Goal: Task Accomplishment & Management: Complete application form

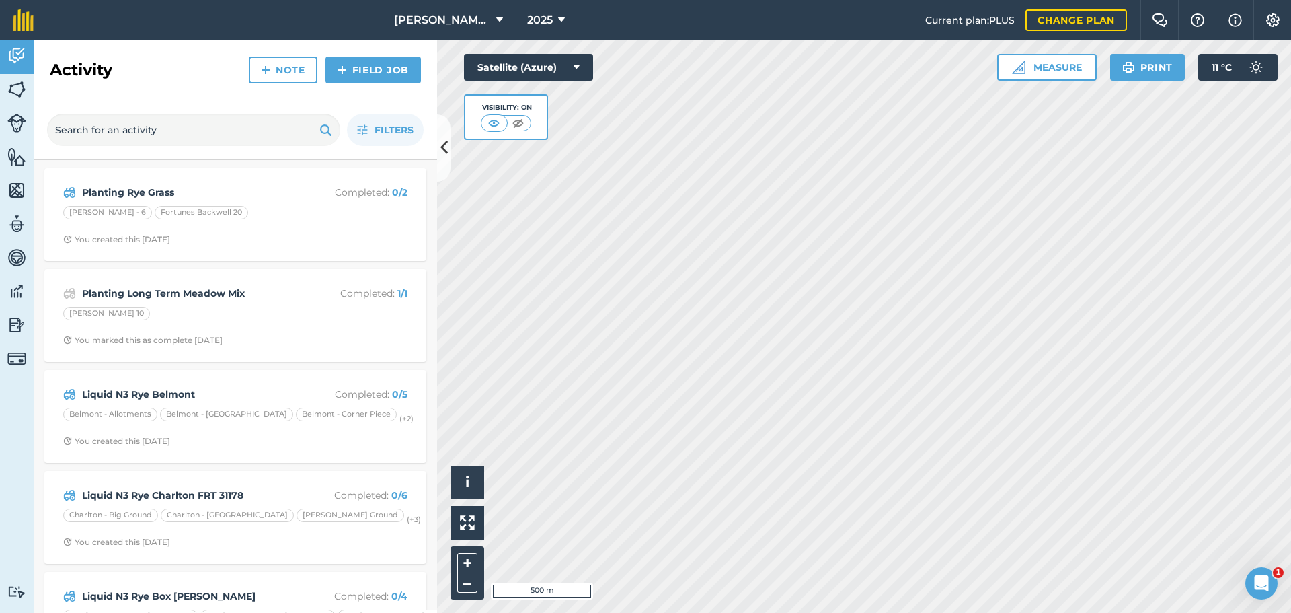
click at [488, 144] on div "Hello i © 2025 TomTom, Microsoft 500 m + – Satellite (Azure) Visibility: On Mea…" at bounding box center [864, 326] width 854 height 572
click at [465, 24] on button "[PERSON_NAME] Contracting" at bounding box center [449, 20] width 120 height 40
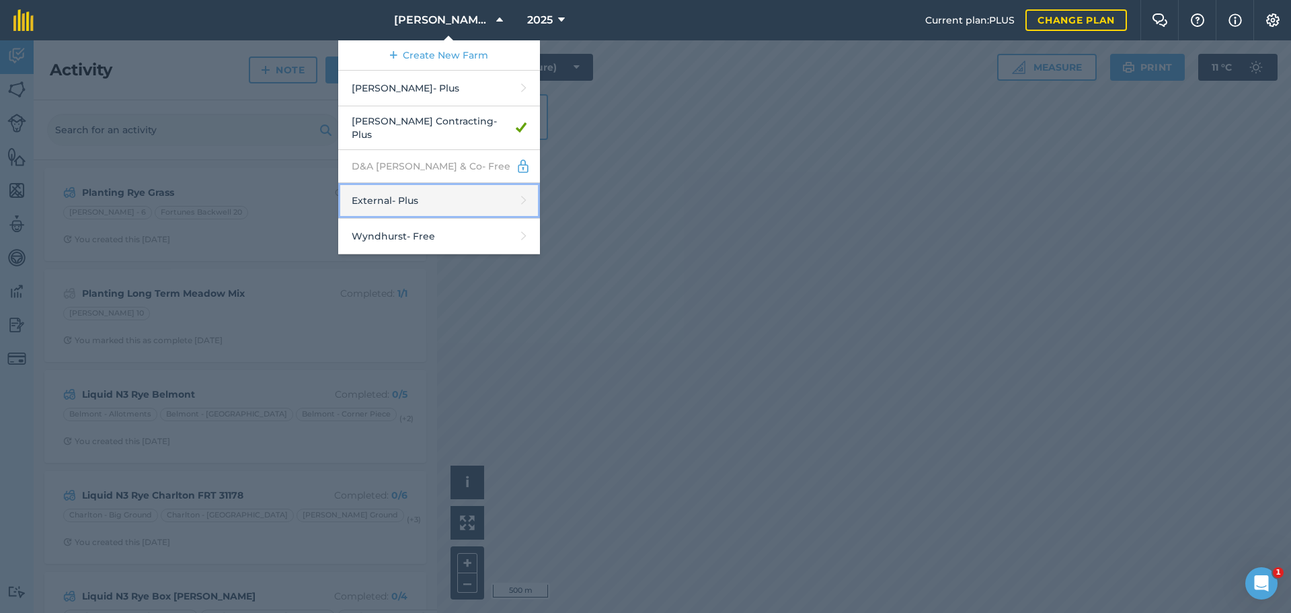
click at [403, 219] on link "External - Plus" at bounding box center [439, 201] width 202 height 36
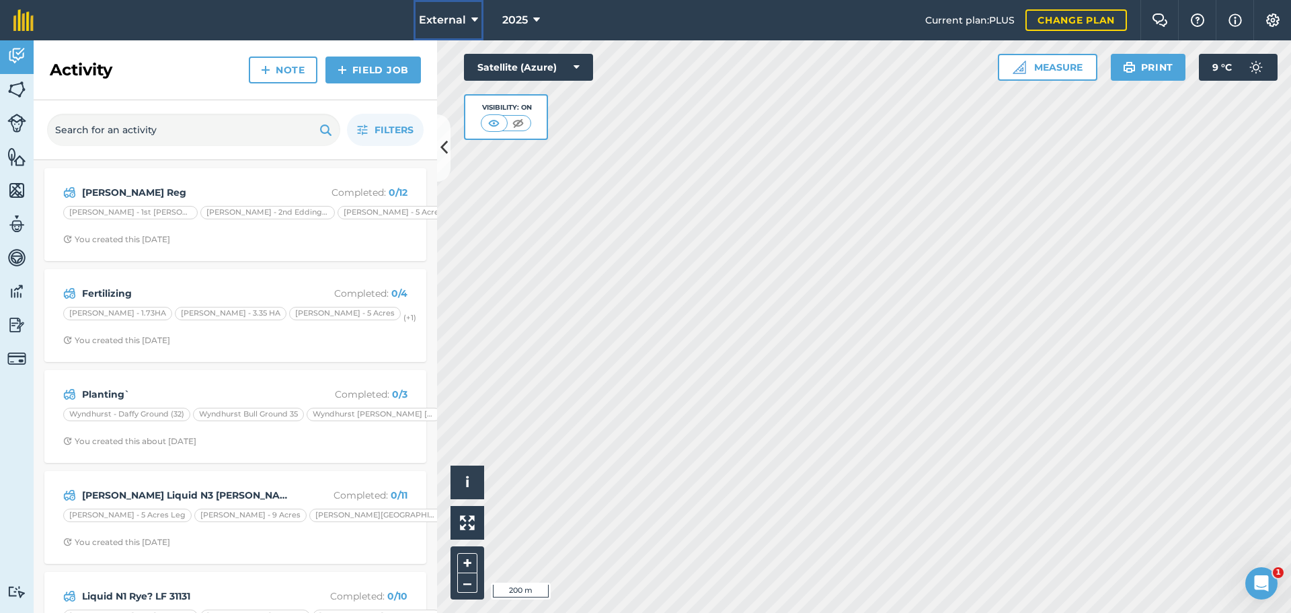
click at [419, 23] on span "External" at bounding box center [442, 20] width 47 height 16
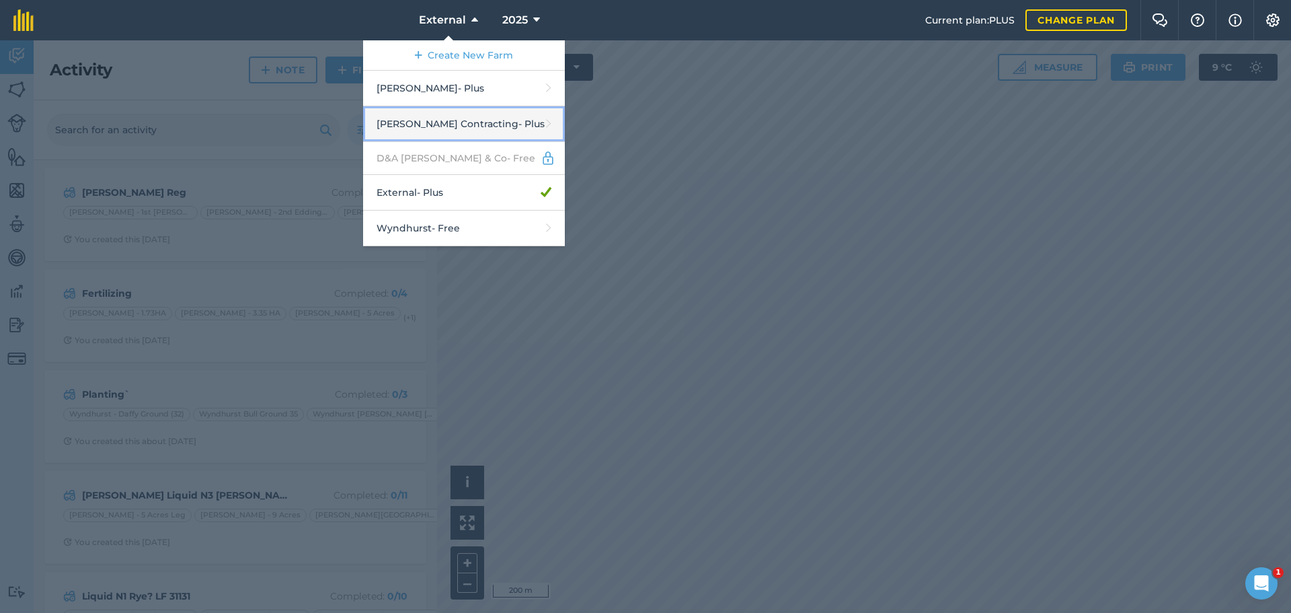
click at [430, 142] on link "[PERSON_NAME] Contracting - Plus" at bounding box center [464, 124] width 202 height 36
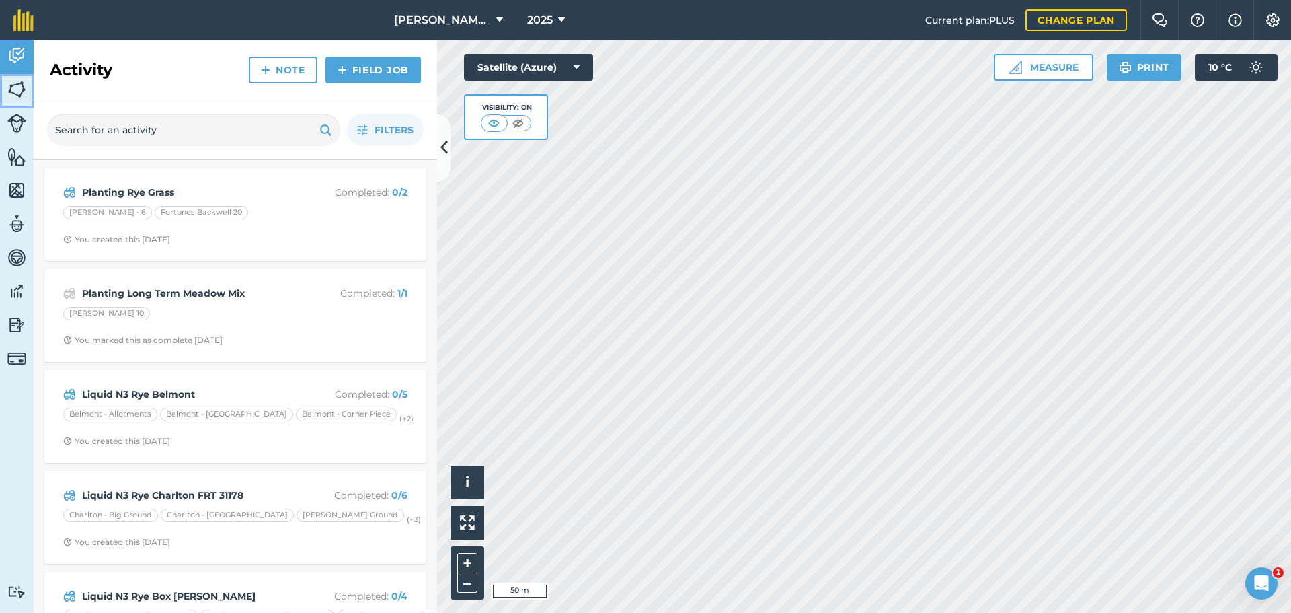
drag, startPoint x: 433, startPoint y: 252, endPoint x: 22, endPoint y: 99, distance: 438.3
click at [11, 91] on img at bounding box center [16, 89] width 19 height 20
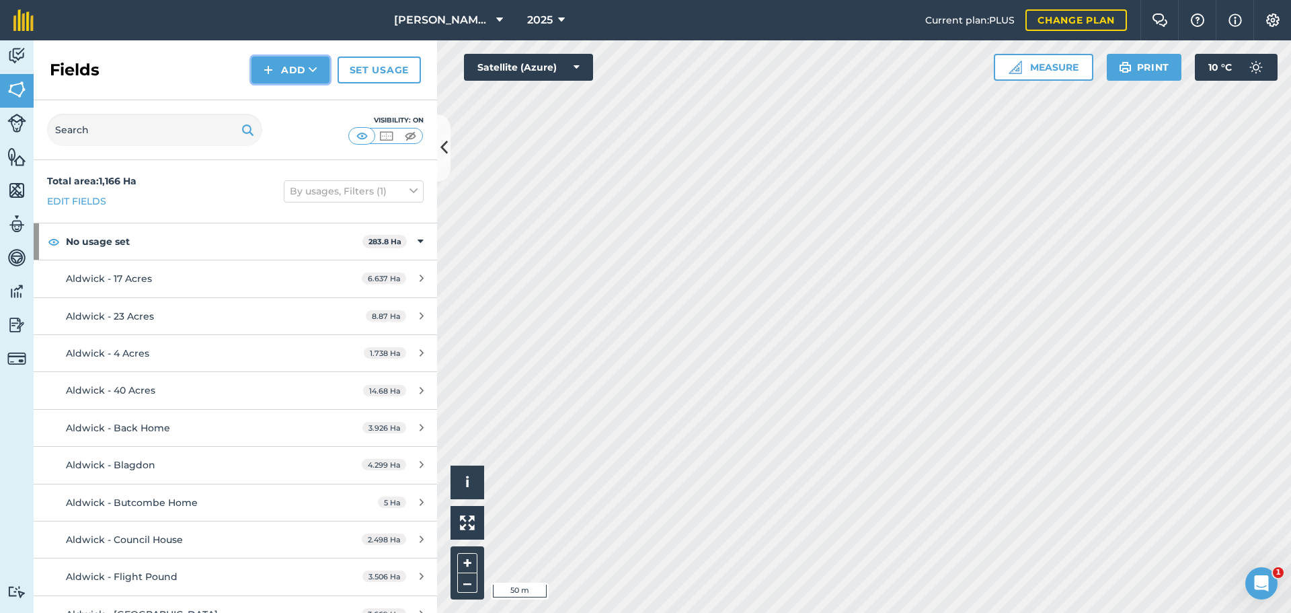
click at [270, 83] on button "Add" at bounding box center [291, 69] width 78 height 27
click at [266, 114] on link "Draw" at bounding box center [291, 100] width 74 height 30
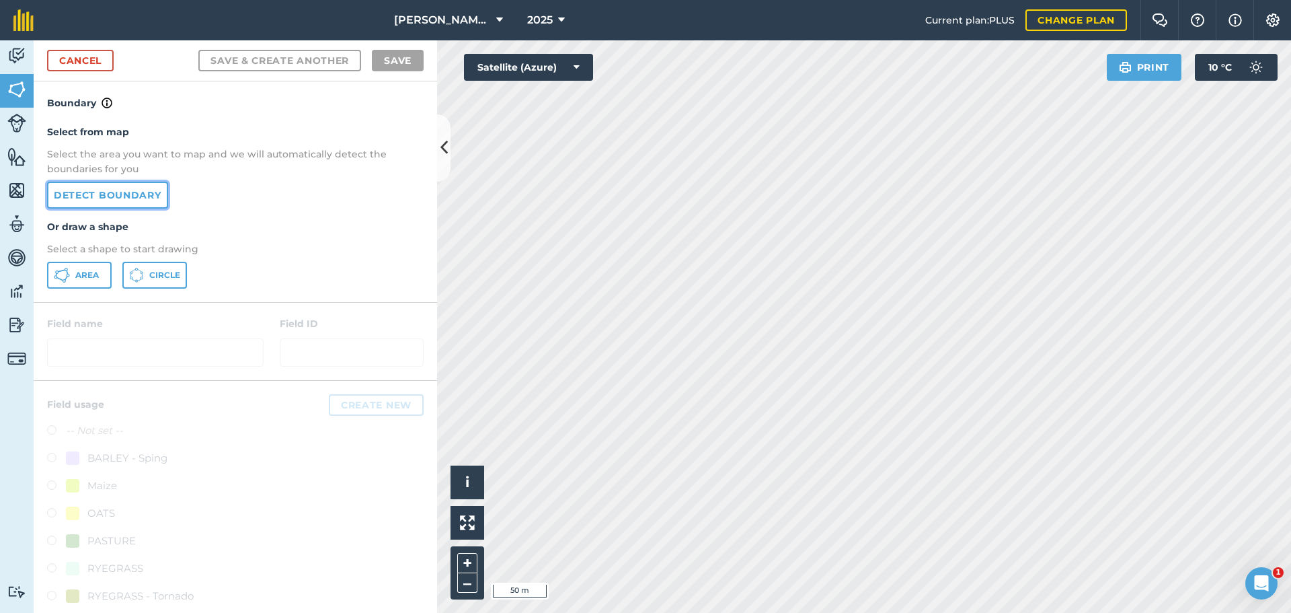
click at [151, 208] on link "Detect boundary" at bounding box center [107, 195] width 121 height 27
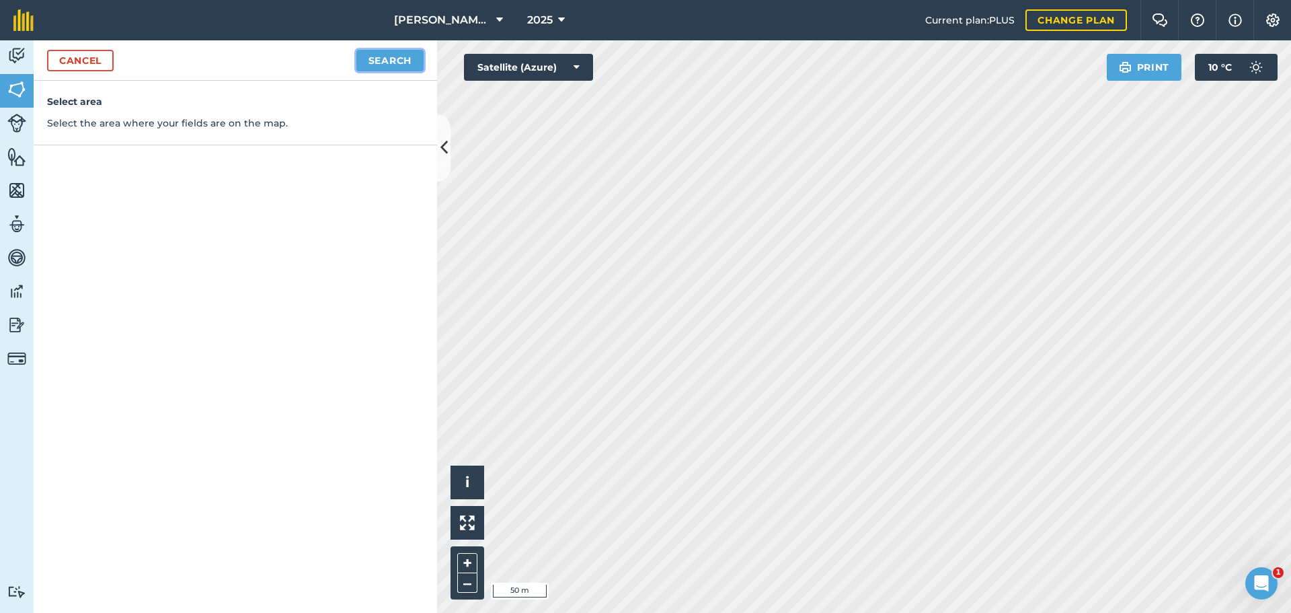
click at [360, 71] on button "Search" at bounding box center [389, 61] width 67 height 22
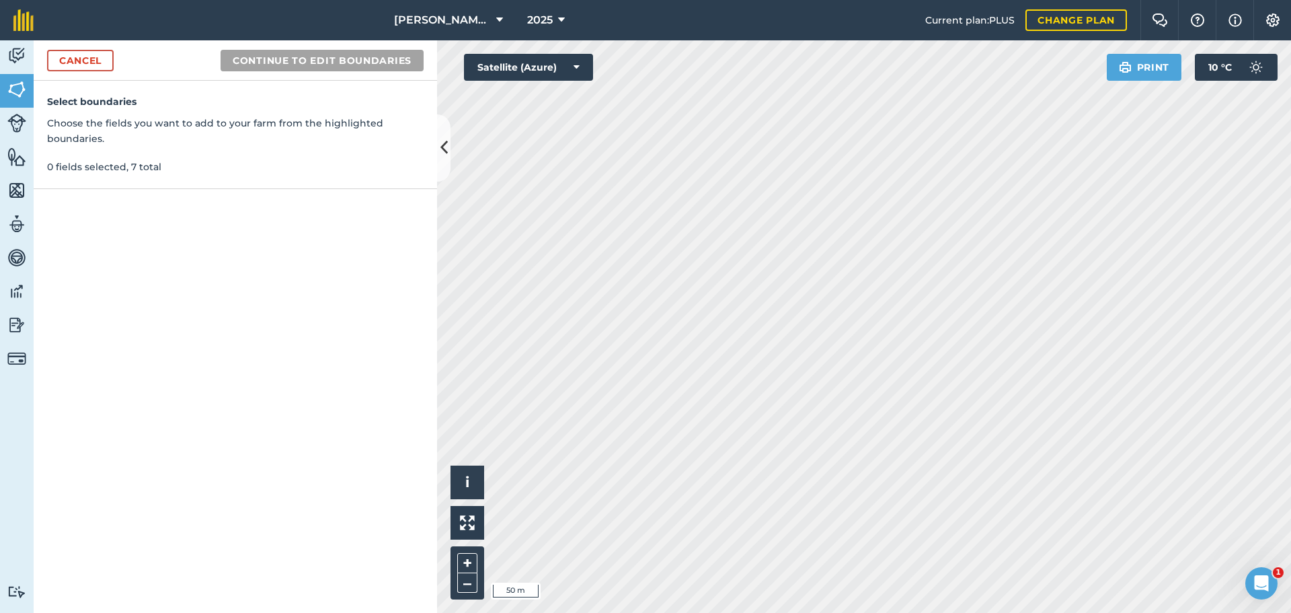
click at [258, 81] on div "Cancel Continue to edit boundaries" at bounding box center [235, 60] width 403 height 40
click at [151, 174] on p "0 fields selected, 7 total" at bounding box center [235, 166] width 377 height 15
click at [310, 71] on button "Continue to edit boundaries" at bounding box center [322, 61] width 203 height 22
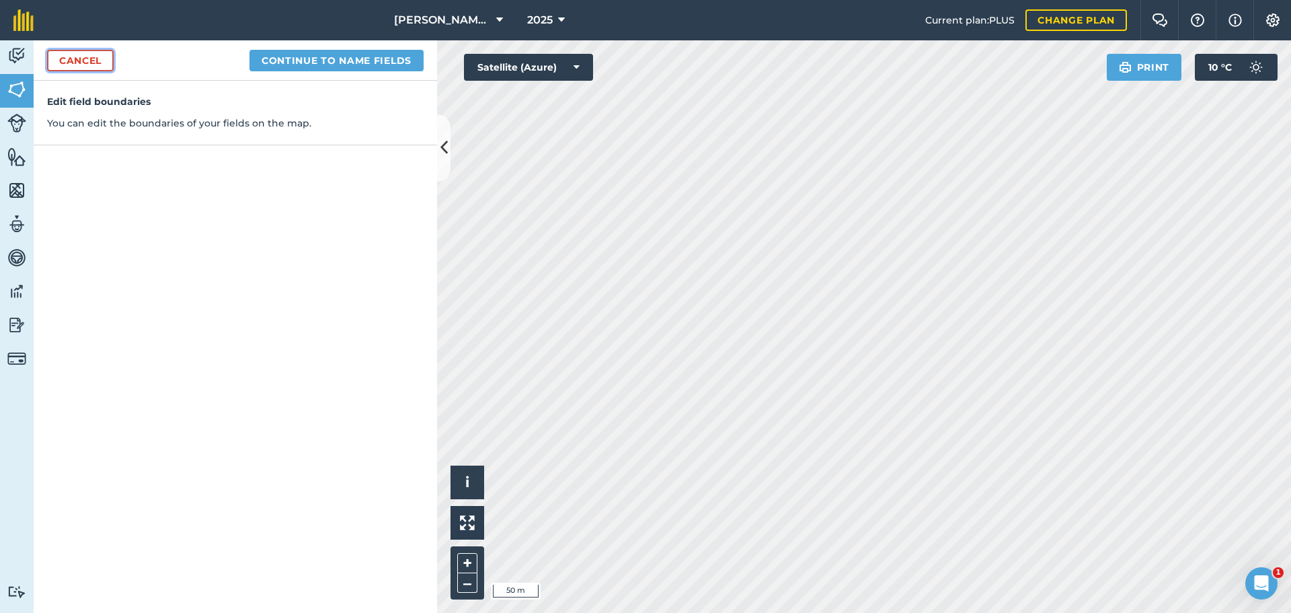
click at [114, 71] on link "Cancel" at bounding box center [80, 61] width 67 height 22
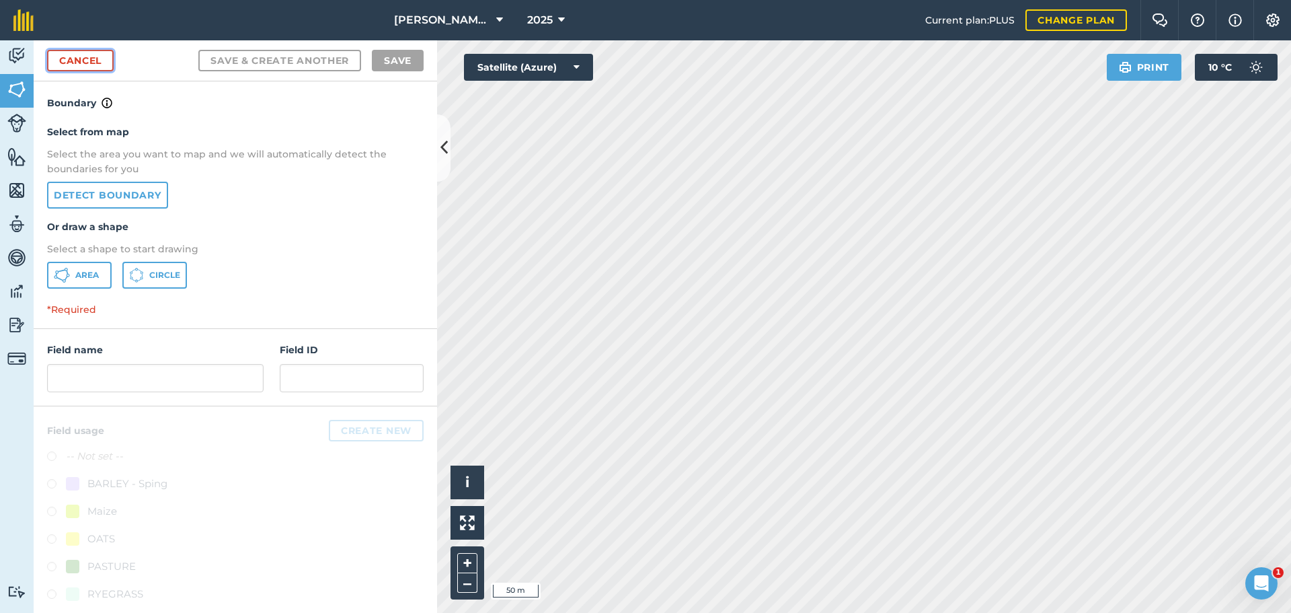
click at [68, 69] on link "Cancel" at bounding box center [80, 61] width 67 height 22
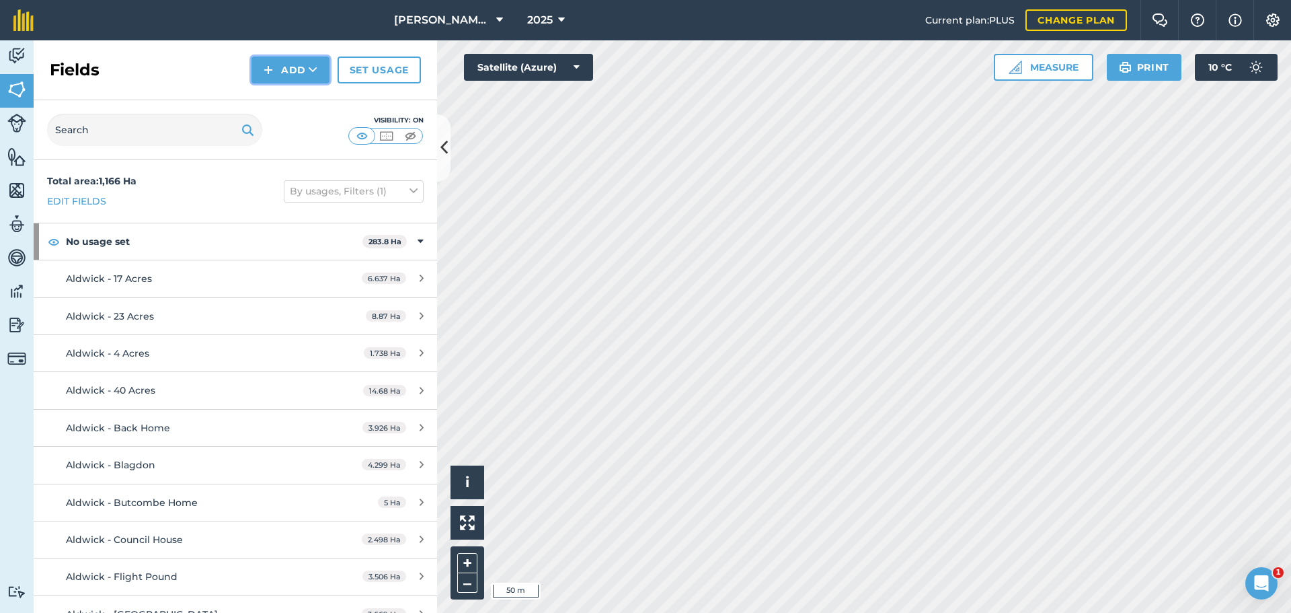
click at [268, 83] on button "Add" at bounding box center [291, 69] width 78 height 27
click at [275, 83] on button "Add" at bounding box center [291, 69] width 78 height 27
click at [275, 115] on link "Draw" at bounding box center [291, 100] width 74 height 30
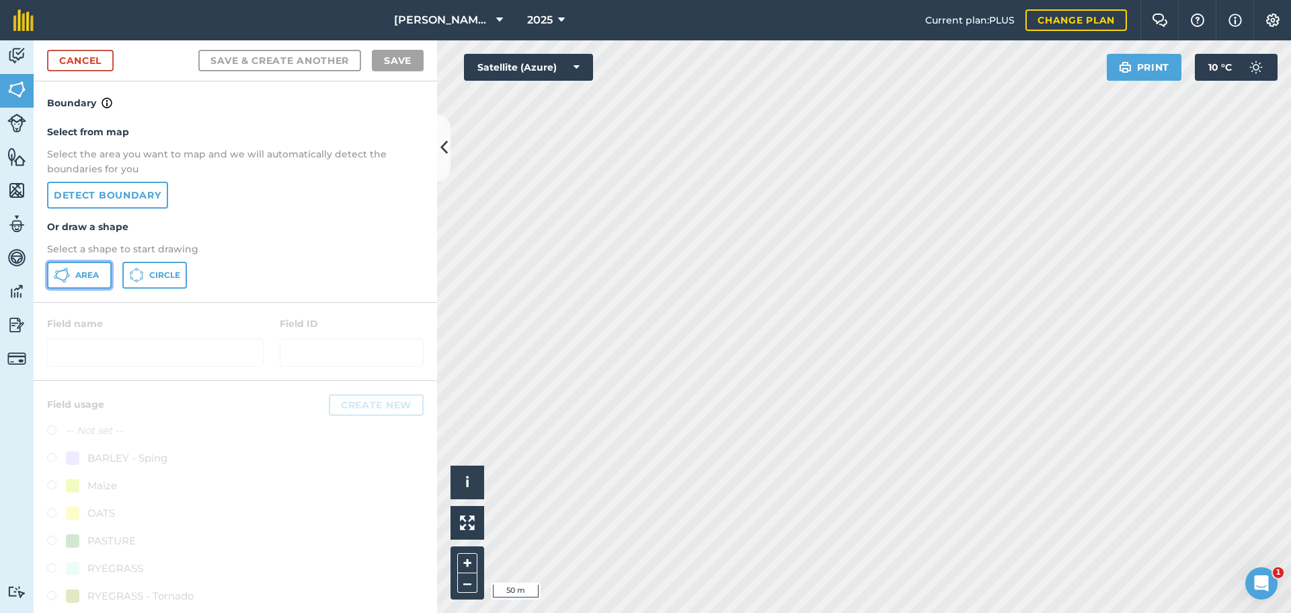
click at [100, 288] on button "Area" at bounding box center [79, 275] width 65 height 27
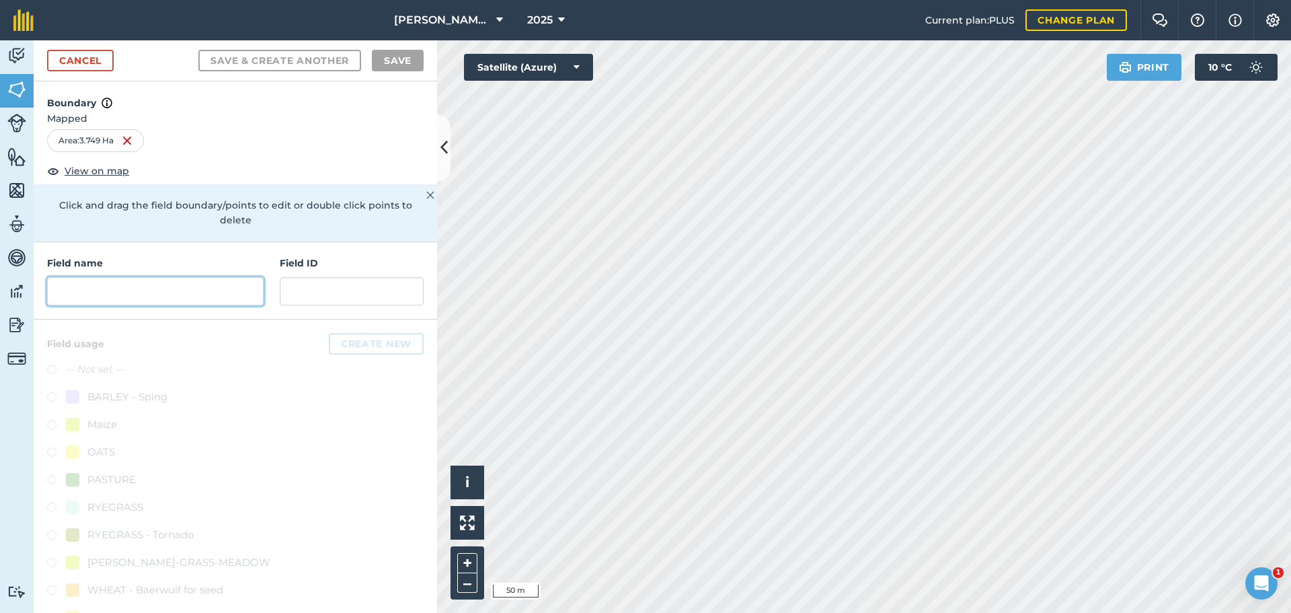
click at [96, 305] on input "text" at bounding box center [155, 291] width 217 height 28
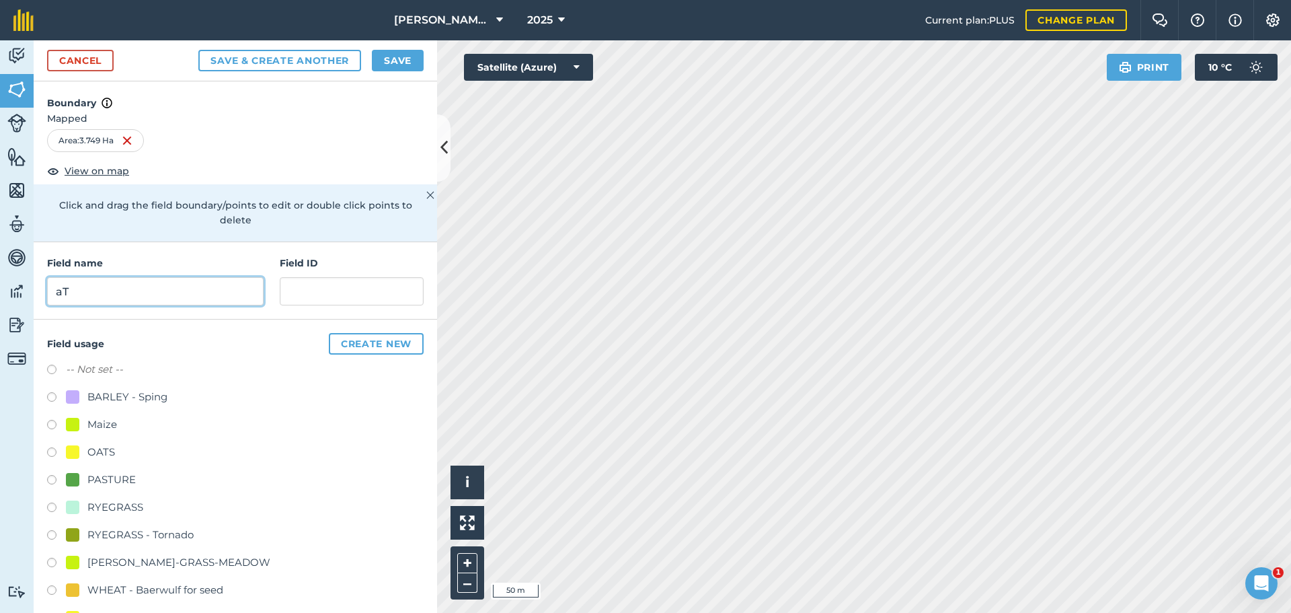
type input "a"
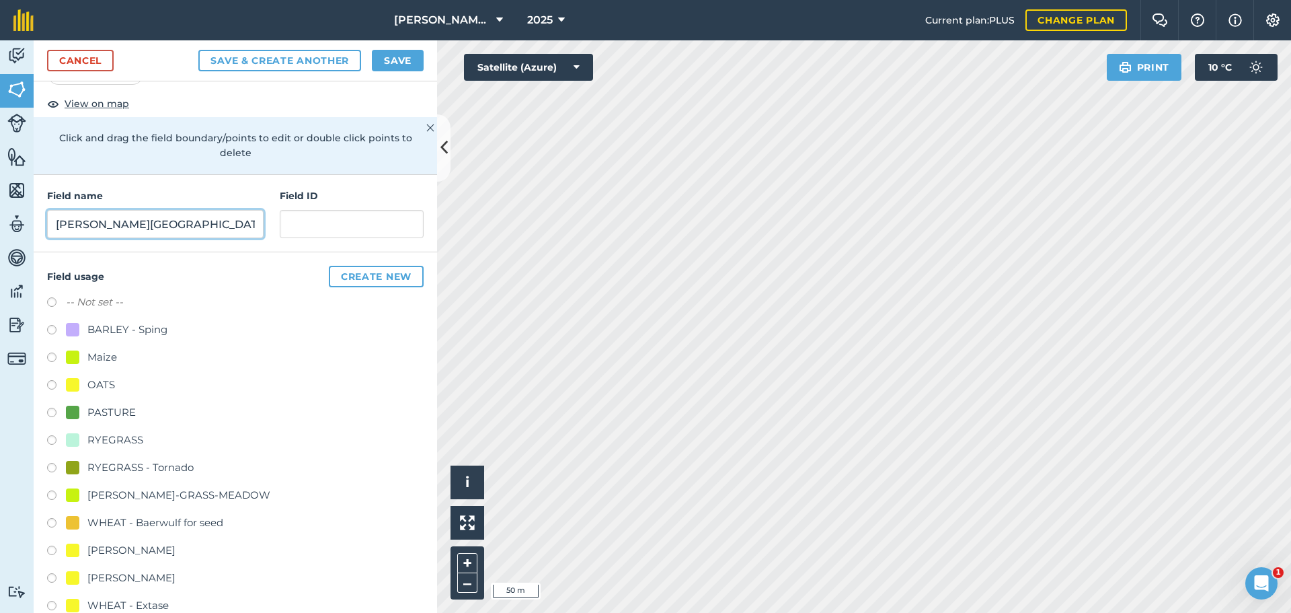
type input "[PERSON_NAME][GEOGRAPHIC_DATA]"
click at [54, 449] on label at bounding box center [56, 441] width 19 height 13
radio input "true"
click at [401, 71] on button "Save" at bounding box center [398, 61] width 52 height 22
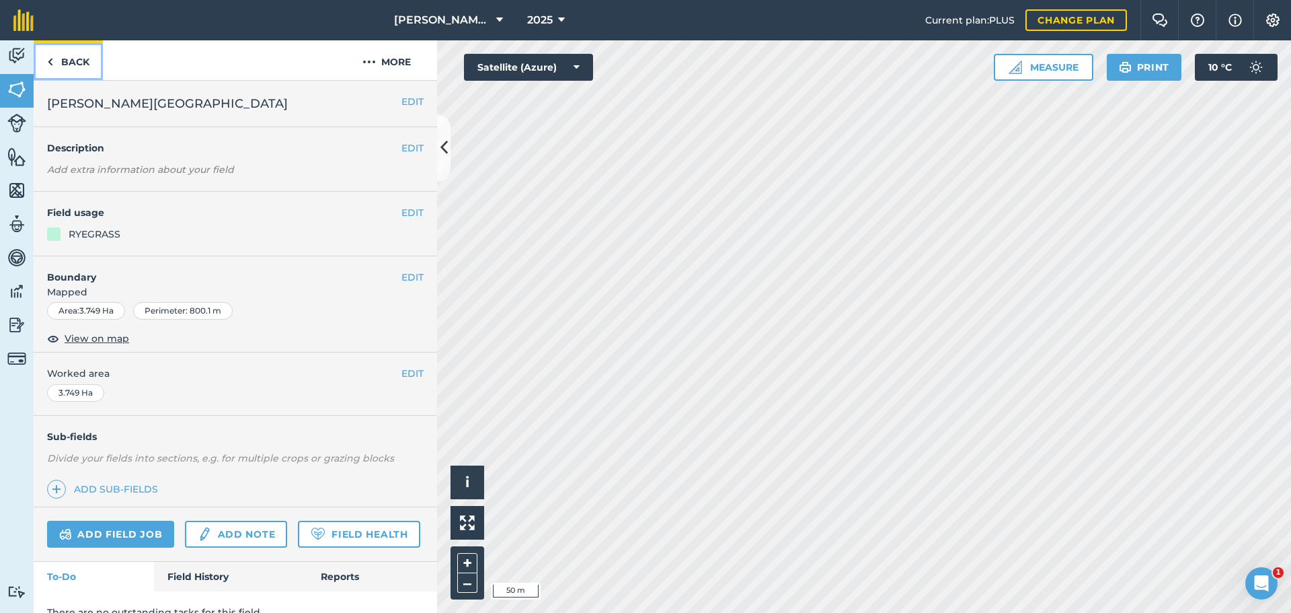
click at [86, 75] on link "Back" at bounding box center [68, 60] width 69 height 40
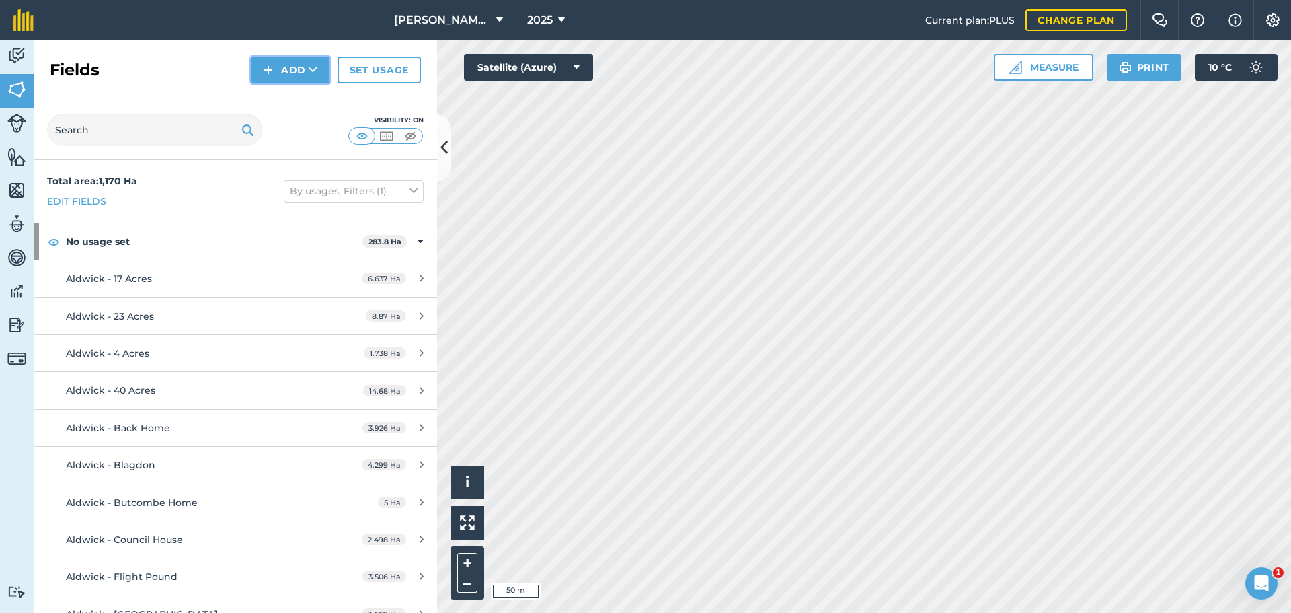
click at [261, 83] on button "Add" at bounding box center [291, 69] width 78 height 27
click at [263, 110] on link "Draw" at bounding box center [291, 100] width 74 height 30
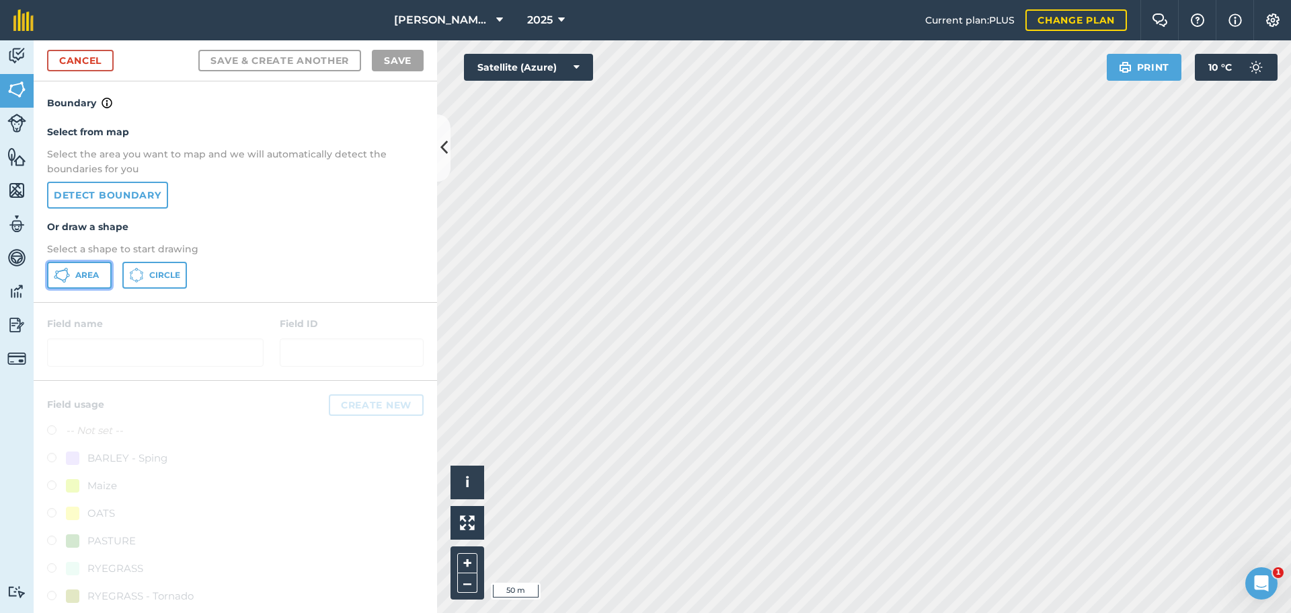
drag, startPoint x: 109, startPoint y: 362, endPoint x: 124, endPoint y: 361, distance: 14.8
click at [99, 280] on span "Area" at bounding box center [87, 275] width 24 height 11
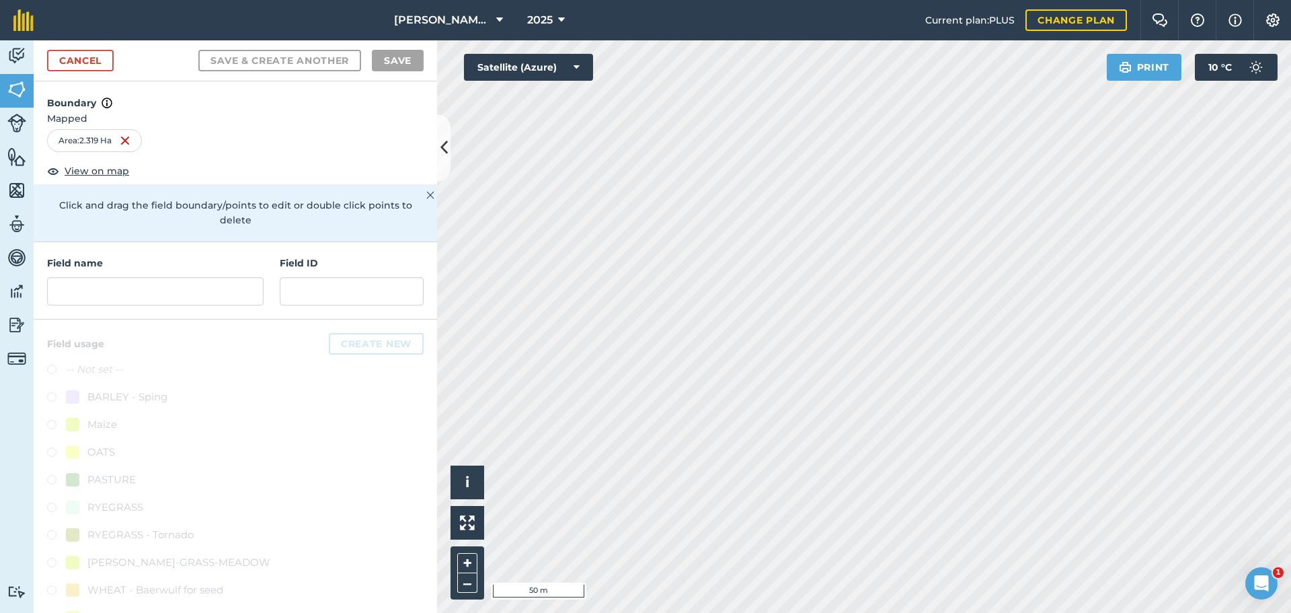
click at [143, 305] on div "Field name" at bounding box center [155, 281] width 217 height 50
click at [147, 305] on input "text" at bounding box center [155, 291] width 217 height 28
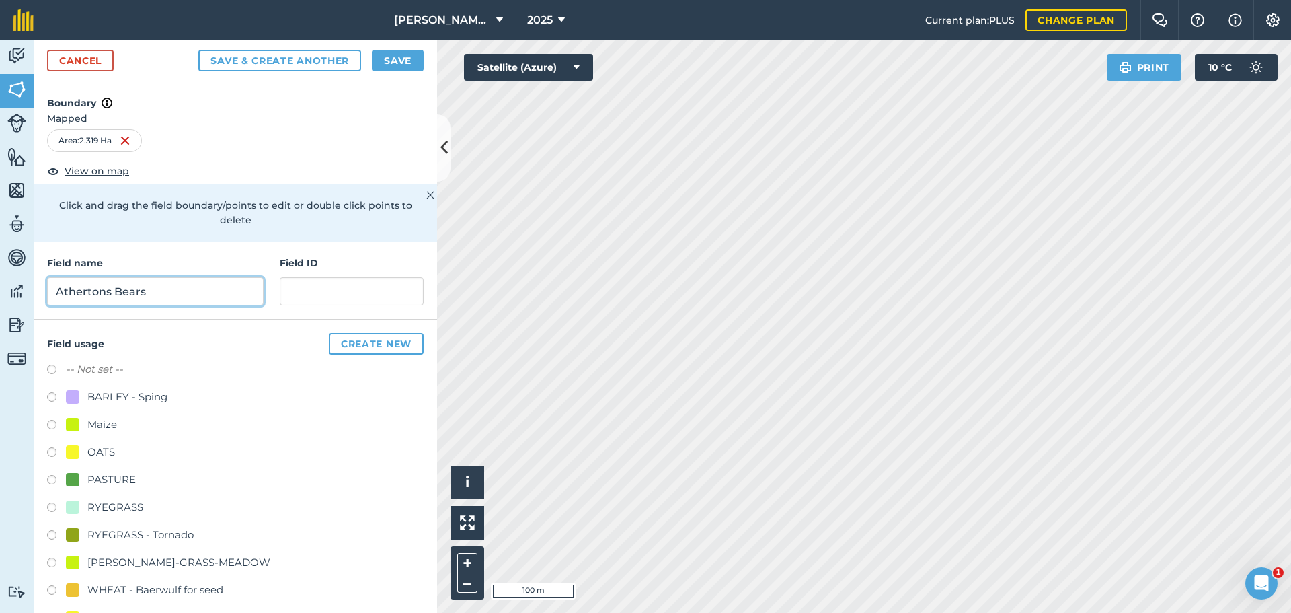
click at [197, 305] on input "Athertons Bears" at bounding box center [155, 291] width 217 height 28
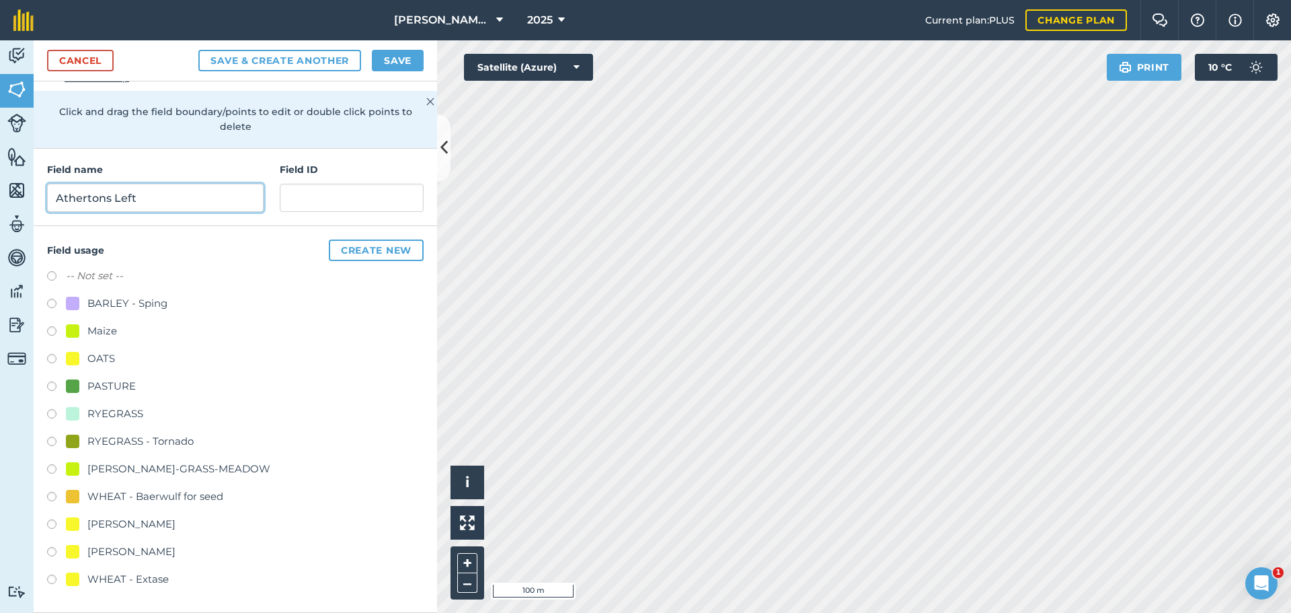
scroll to position [134, 0]
type input "Athertons Left"
click at [54, 422] on label at bounding box center [56, 415] width 19 height 13
radio input "true"
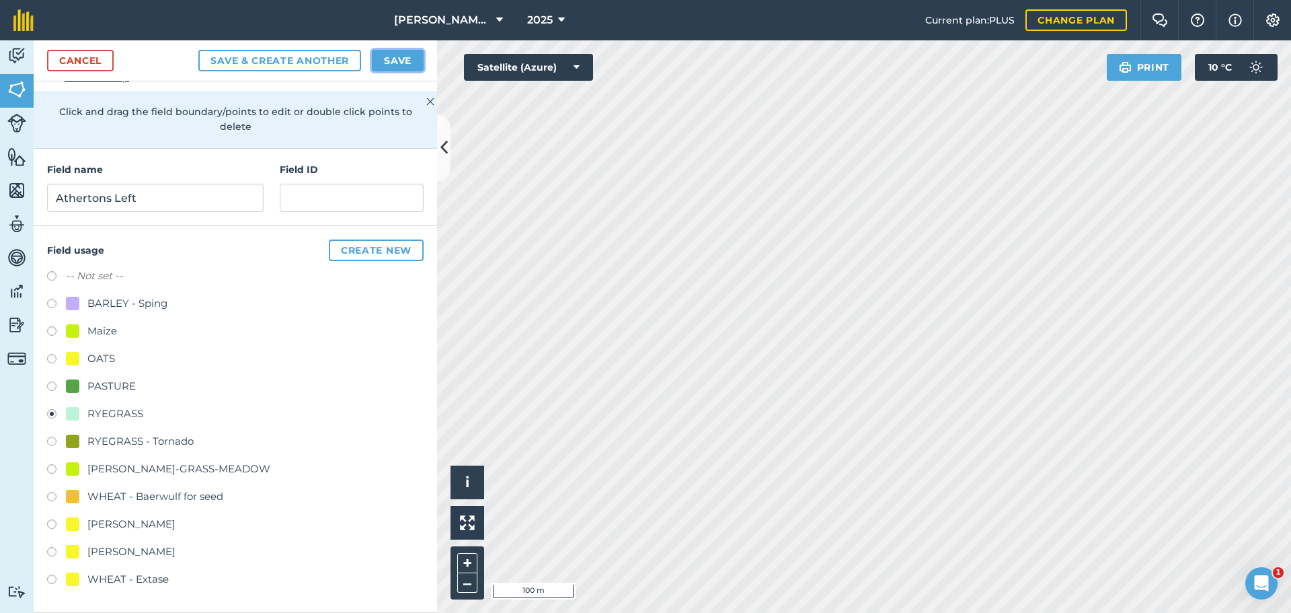
click at [378, 71] on button "Save" at bounding box center [398, 61] width 52 height 22
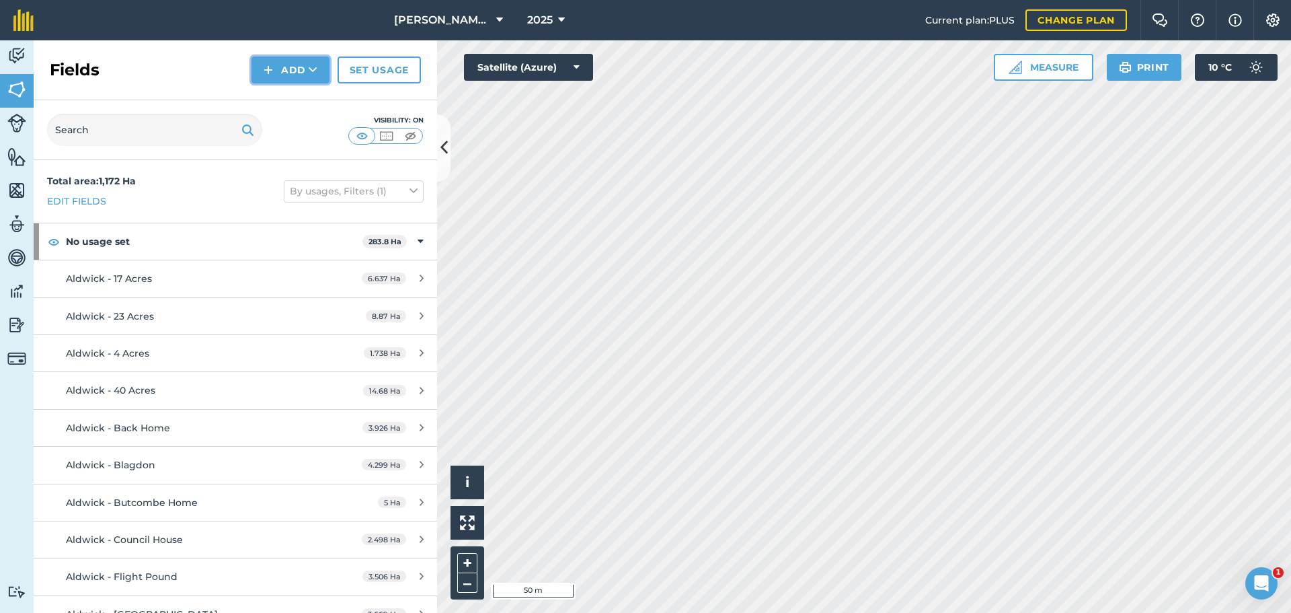
click at [252, 83] on button "Add" at bounding box center [291, 69] width 78 height 27
click at [254, 108] on link "Draw" at bounding box center [291, 100] width 74 height 30
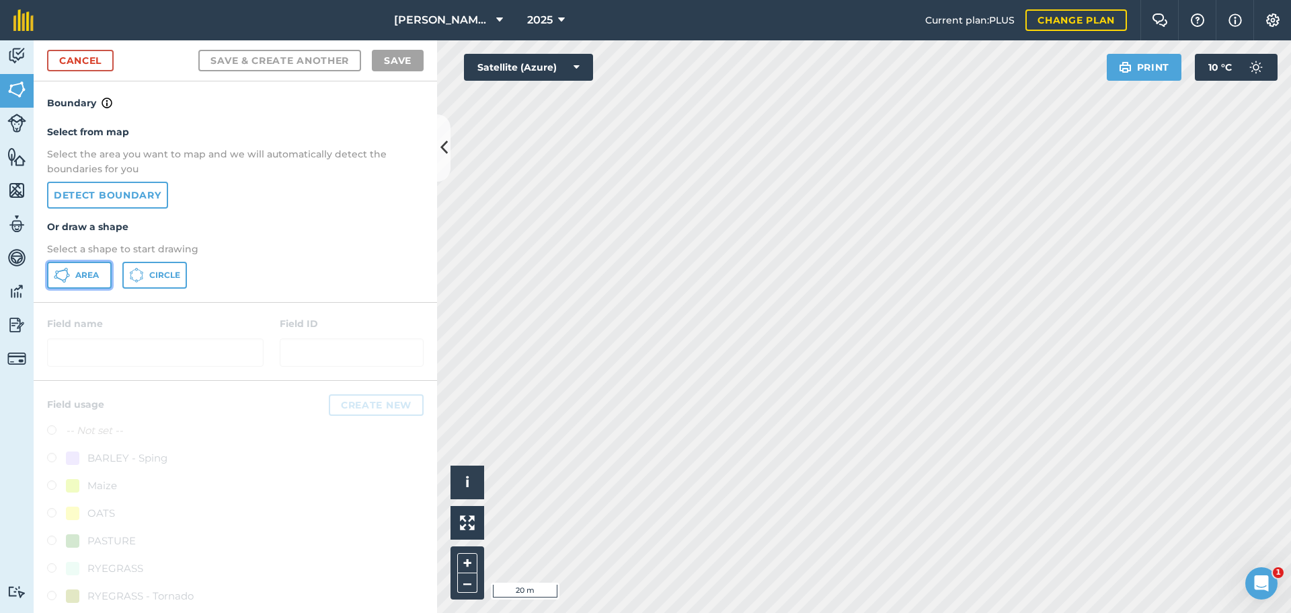
click at [99, 280] on span "Area" at bounding box center [87, 275] width 24 height 11
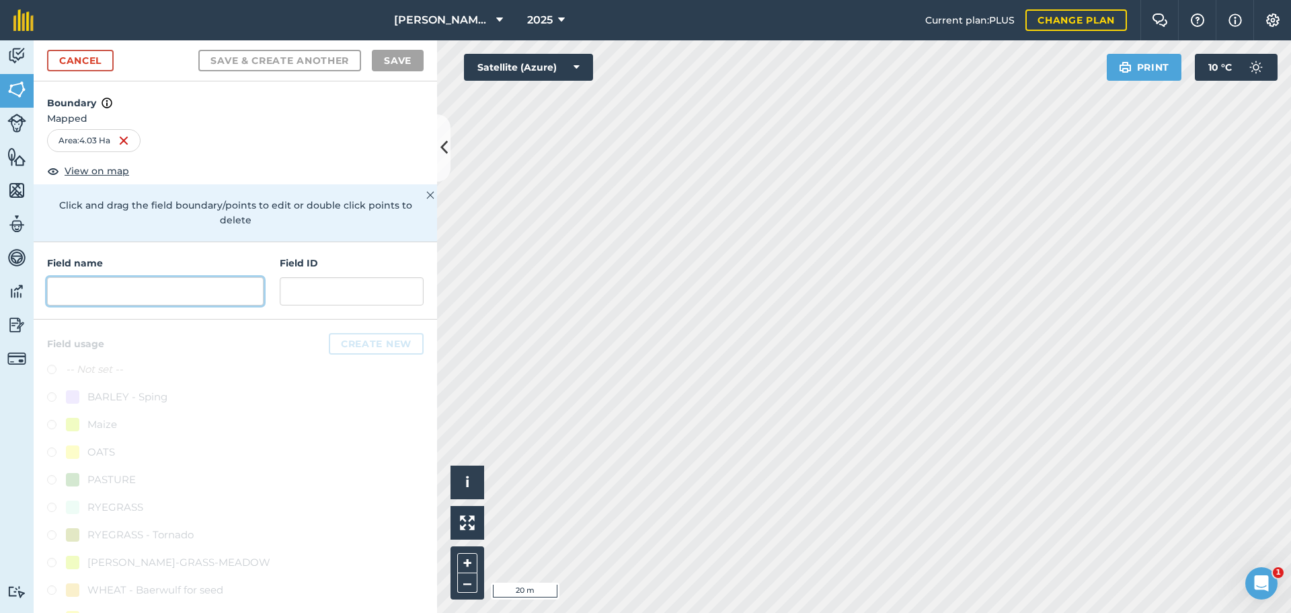
click at [116, 305] on input "text" at bounding box center [155, 291] width 217 height 28
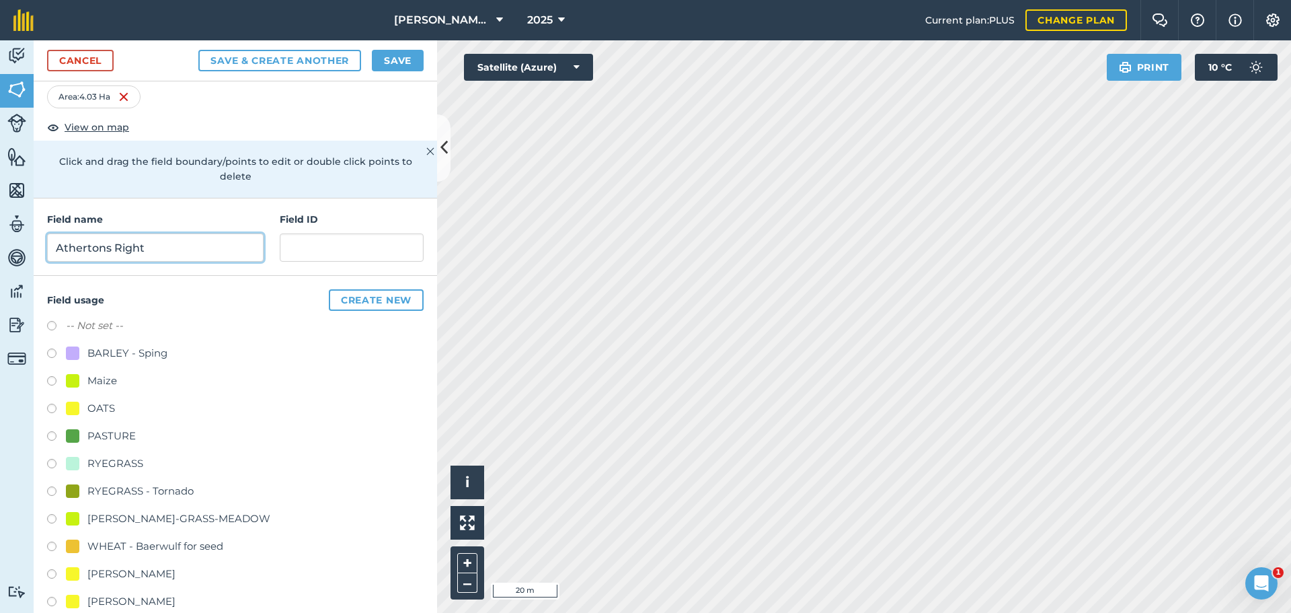
scroll to position [67, 0]
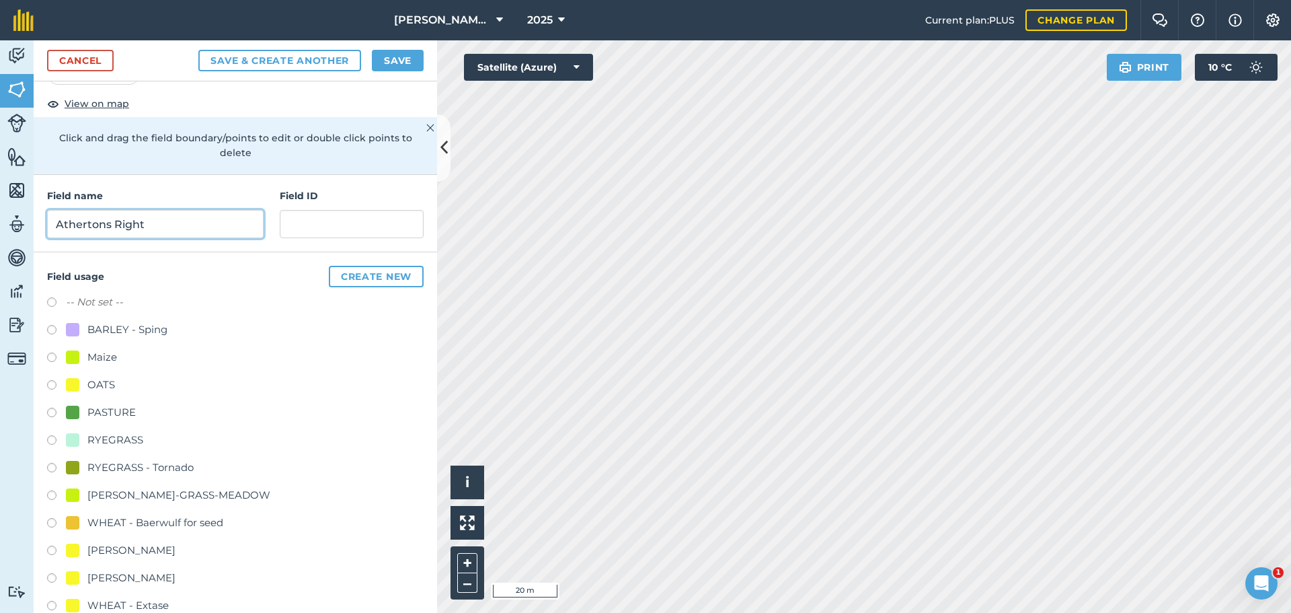
type input "Athertons Right"
click at [54, 449] on label at bounding box center [56, 441] width 19 height 13
radio input "true"
click at [372, 71] on button "Save" at bounding box center [398, 61] width 52 height 22
